Goal: Information Seeking & Learning: Understand process/instructions

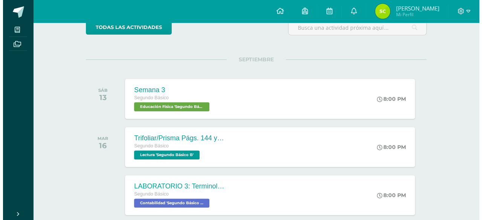
scroll to position [69, 0]
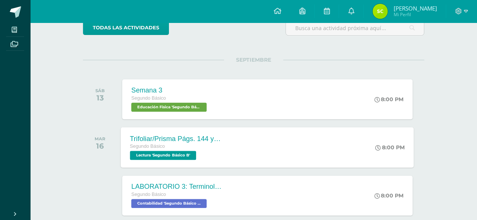
click at [179, 139] on div "Trifoliar/Prisma Págs. 144 y 145" at bounding box center [175, 139] width 91 height 8
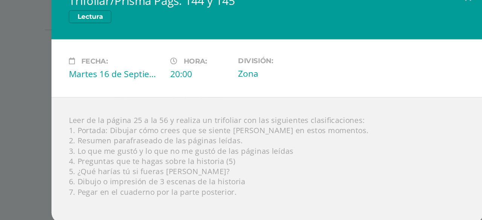
click at [180, 129] on div "Leer de la página 25 a la 56 y realiza un trifoliar con las siguientes clasific…" at bounding box center [240, 151] width 301 height 88
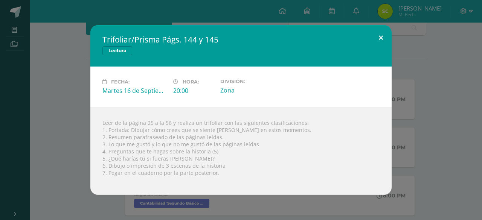
click at [385, 34] on button at bounding box center [380, 38] width 21 height 26
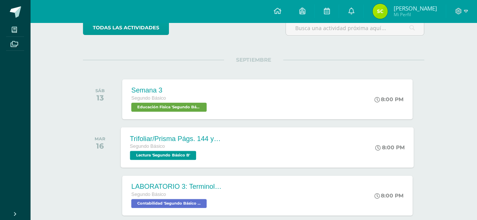
click at [226, 154] on div "Trifoliar/Prisma Págs. 144 y 145 Segundo Básico Lectura 'Segundo Básico B'" at bounding box center [176, 147] width 110 height 40
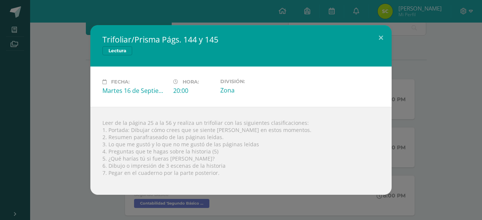
click at [58, 143] on div "Trifoliar/Prisma Págs. 144 y 145 Lectura Fecha: [DATE] Hora: 20:00 División:" at bounding box center [241, 110] width 476 height 170
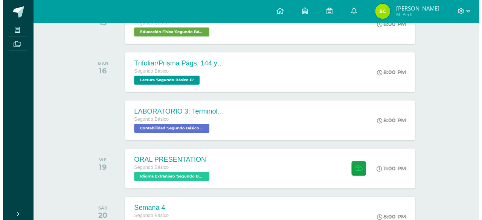
scroll to position [161, 0]
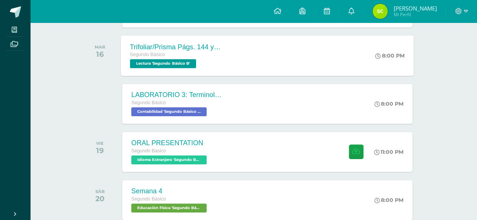
click at [249, 44] on div "Trifoliar/Prisma Págs. 144 y 145 Segundo Básico Lectura 'Segundo Básico B' 8:00…" at bounding box center [267, 55] width 293 height 40
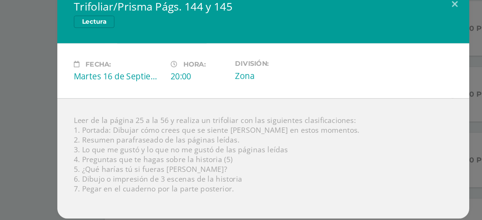
click at [110, 105] on div "Fecha: [DATE] Hora: 20:00 División: Zona" at bounding box center [240, 87] width 301 height 40
click at [281, 104] on div "Fecha: [DATE] Hora: 20:00 División: Zona" at bounding box center [240, 87] width 301 height 40
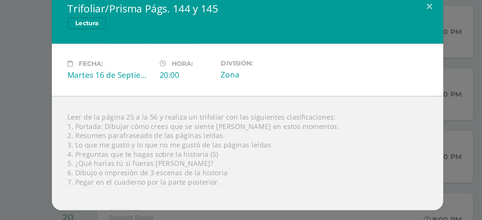
scroll to position [159, 0]
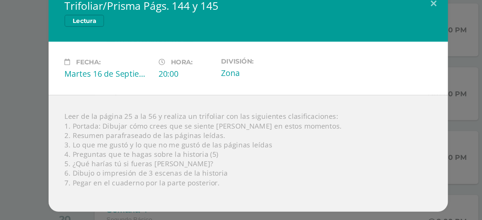
click at [98, 148] on div "Leer de la página 25 a la 56 y realiza un trifoliar con las siguientes clasific…" at bounding box center [240, 151] width 301 height 88
click at [152, 148] on div "Leer de la página 25 a la 56 y realiza un trifoliar con las siguientes clasific…" at bounding box center [240, 151] width 301 height 88
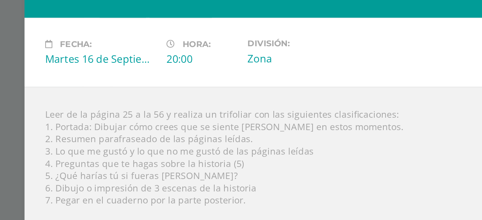
click at [113, 134] on div "Leer de la página 25 a la 56 y realiza un trifoliar con las siguientes clasific…" at bounding box center [240, 151] width 301 height 88
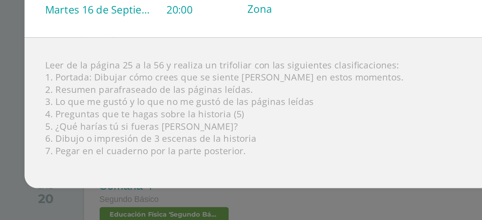
scroll to position [159, 0]
